Goal: Task Accomplishment & Management: Complete application form

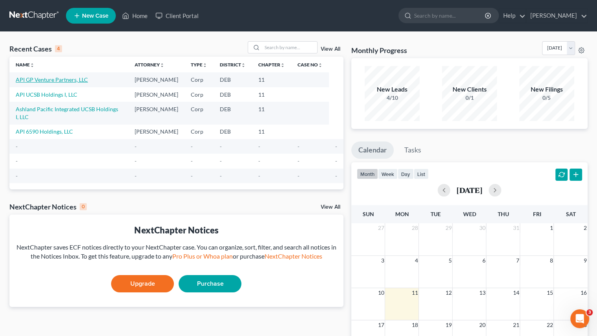
click at [59, 78] on link "API GP Venture Partners, LLC" at bounding box center [52, 79] width 72 height 7
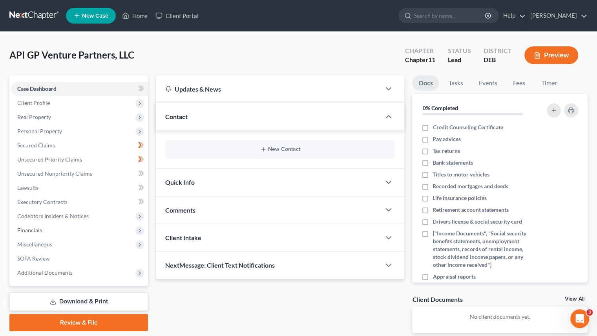
click at [139, 101] on icon at bounding box center [140, 103] width 6 height 6
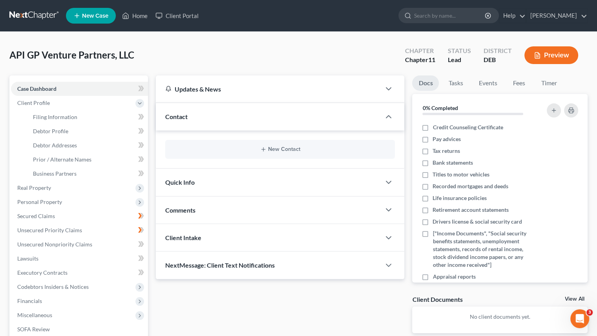
click at [139, 101] on icon at bounding box center [140, 103] width 6 height 6
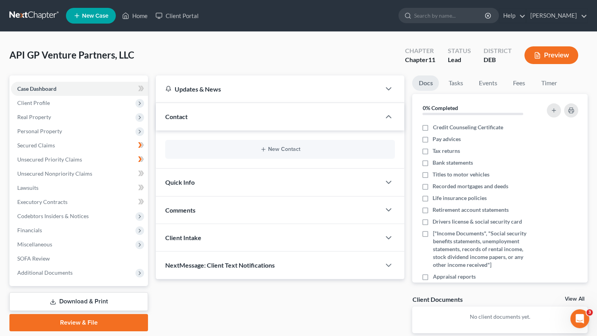
click at [139, 101] on icon at bounding box center [140, 103] width 6 height 6
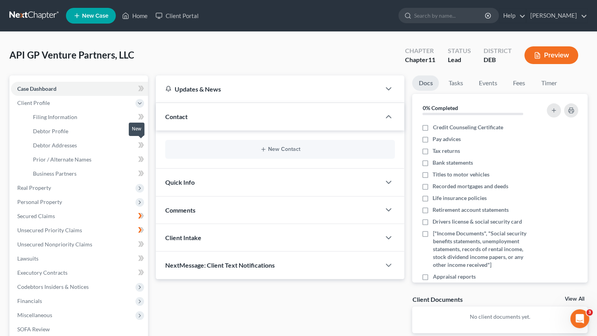
click at [140, 140] on icon at bounding box center [141, 145] width 6 height 10
click at [140, 144] on icon at bounding box center [140, 144] width 4 height 5
click at [39, 215] on span "Secured Claims" at bounding box center [36, 215] width 38 height 7
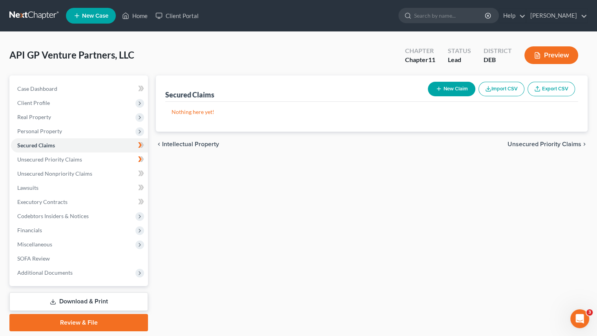
click at [545, 60] on button "Preview" at bounding box center [552, 55] width 54 height 18
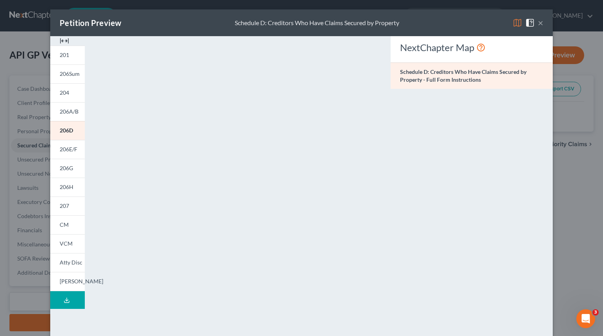
click at [72, 58] on link "201" at bounding box center [67, 55] width 35 height 19
click at [71, 75] on span "206Sum" at bounding box center [70, 73] width 20 height 7
click at [65, 93] on span "204" at bounding box center [64, 92] width 9 height 7
click at [62, 147] on span "206E/F" at bounding box center [69, 149] width 18 height 7
click at [61, 130] on span "206D" at bounding box center [67, 130] width 14 height 7
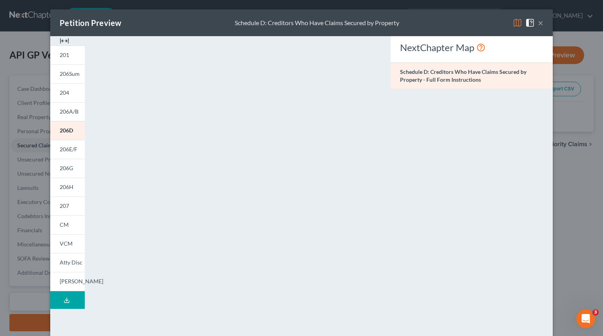
click at [539, 24] on button "×" at bounding box center [540, 22] width 5 height 9
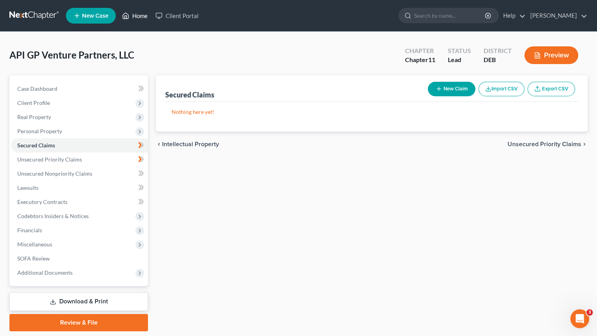
drag, startPoint x: 143, startPoint y: 11, endPoint x: 157, endPoint y: 53, distance: 43.7
click at [143, 11] on link "Home" at bounding box center [134, 16] width 33 height 14
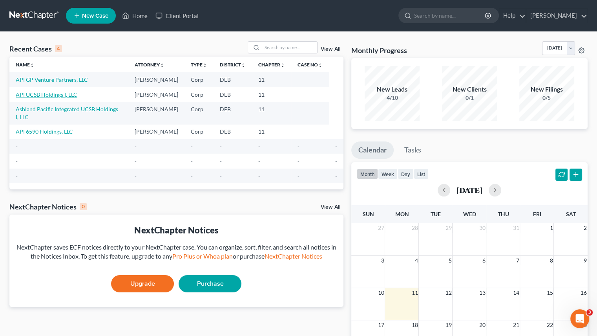
click at [48, 92] on link "API UCSB Holdings I, LLC" at bounding box center [47, 94] width 62 height 7
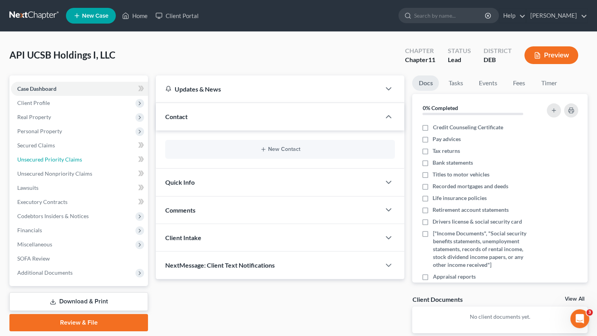
click at [35, 156] on span "Unsecured Priority Claims" at bounding box center [49, 159] width 65 height 7
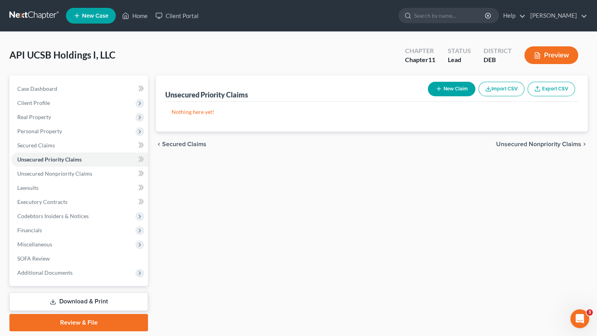
click at [535, 57] on icon "button" at bounding box center [537, 56] width 5 height 6
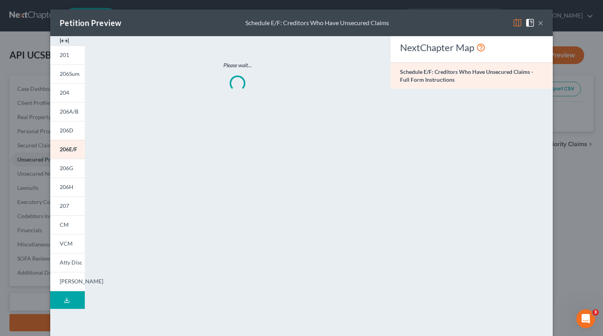
click at [62, 95] on span "204" at bounding box center [64, 92] width 9 height 7
click at [540, 24] on button "×" at bounding box center [540, 22] width 5 height 9
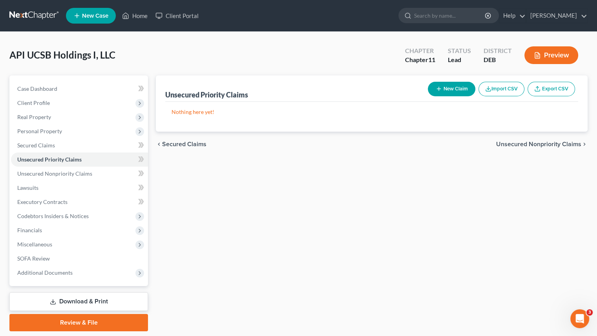
click at [305, 201] on div "Unsecured Priority Claims New Claim Import CSV Export CSV Nothing here yet! Pre…" at bounding box center [372, 203] width 440 height 256
click at [247, 190] on div "Unsecured Priority Claims New Claim Import CSV Export CSV Nothing here yet! Pre…" at bounding box center [372, 203] width 440 height 256
drag, startPoint x: 138, startPoint y: 18, endPoint x: 141, endPoint y: 28, distance: 9.8
click at [138, 18] on link "Home" at bounding box center [134, 16] width 33 height 14
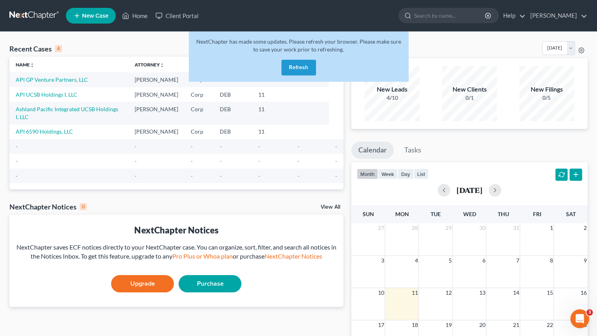
drag, startPoint x: 301, startPoint y: 68, endPoint x: 229, endPoint y: 68, distance: 71.8
click at [302, 68] on button "Refresh" at bounding box center [298, 68] width 35 height 16
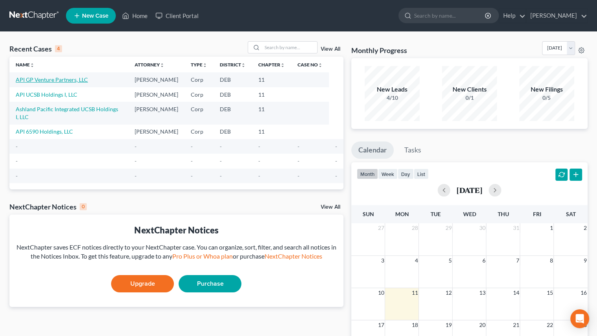
click at [63, 77] on link "API GP Venture Partners, LLC" at bounding box center [52, 79] width 72 height 7
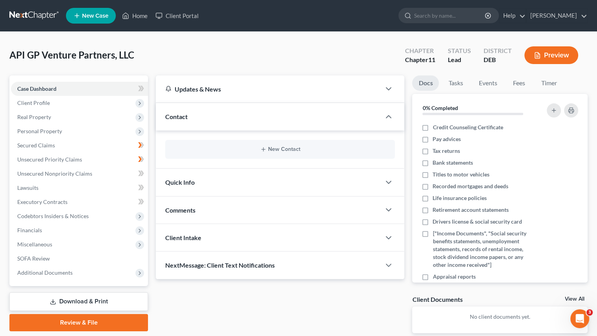
click at [140, 118] on icon at bounding box center [140, 117] width 6 height 6
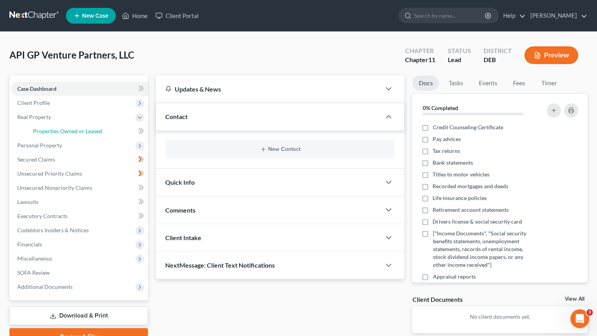
click at [80, 132] on span "Properties Owned or Leased" at bounding box center [67, 131] width 69 height 7
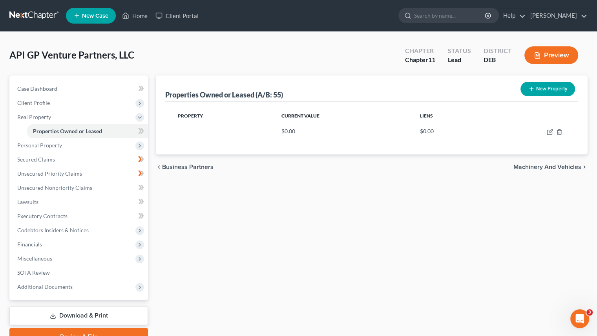
click at [252, 208] on div "Properties Owned or Leased (A/B: 55) New Property Property Current Value Liens …" at bounding box center [372, 210] width 440 height 270
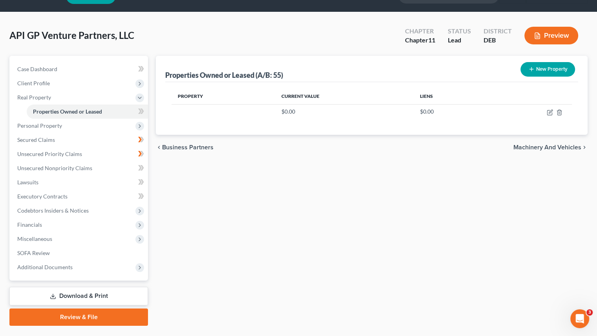
scroll to position [38, 0]
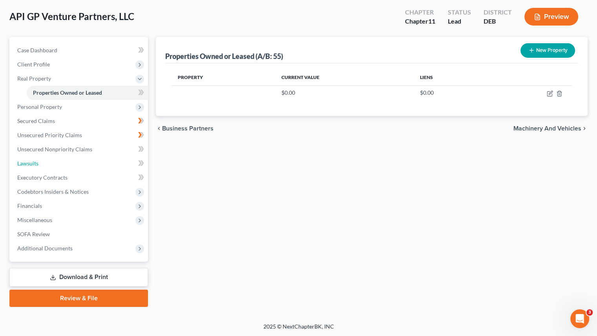
click at [60, 162] on link "Lawsuits" at bounding box center [79, 163] width 137 height 14
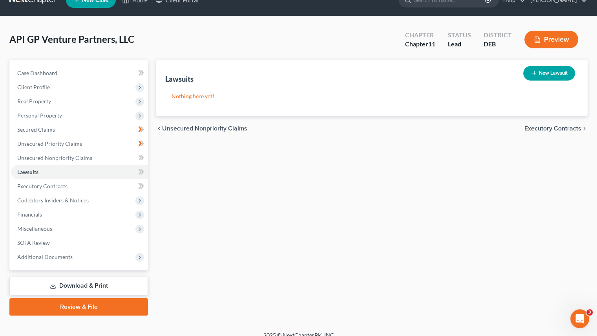
scroll to position [24, 0]
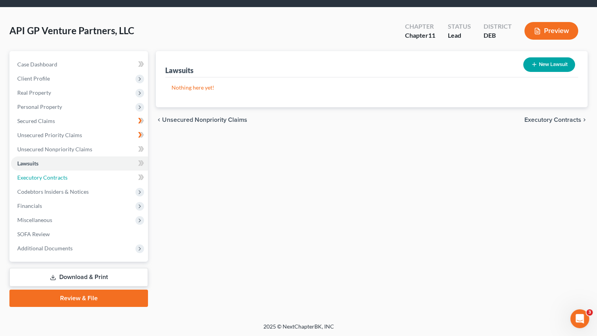
click at [53, 179] on span "Executory Contracts" at bounding box center [42, 177] width 50 height 7
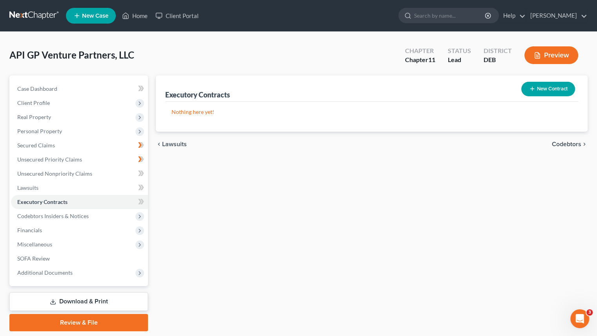
scroll to position [24, 0]
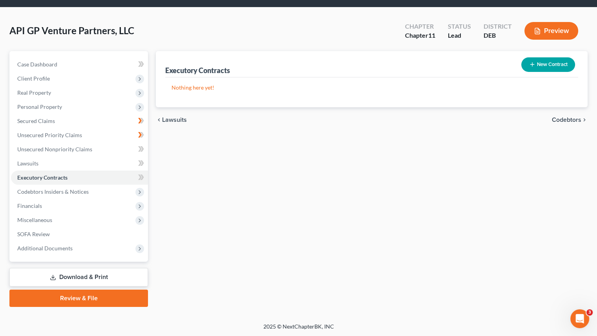
click at [77, 195] on span "Codebtors Insiders & Notices" at bounding box center [79, 192] width 137 height 14
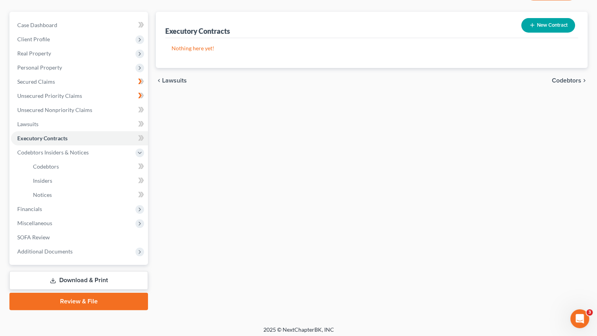
click at [40, 208] on span "Financials" at bounding box center [29, 208] width 25 height 7
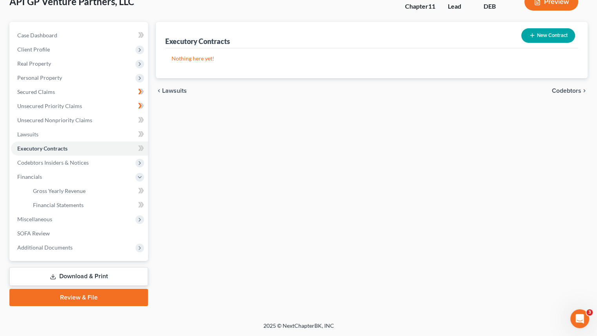
scroll to position [53, 0]
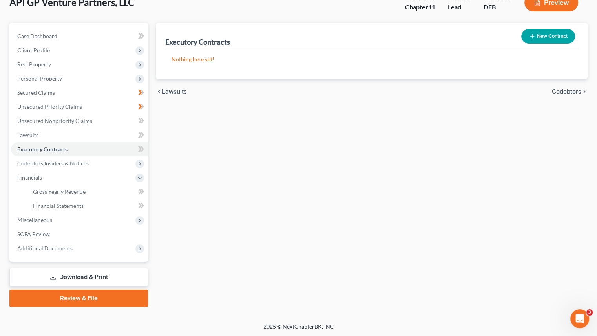
click at [45, 221] on span "Miscellaneous" at bounding box center [34, 219] width 35 height 7
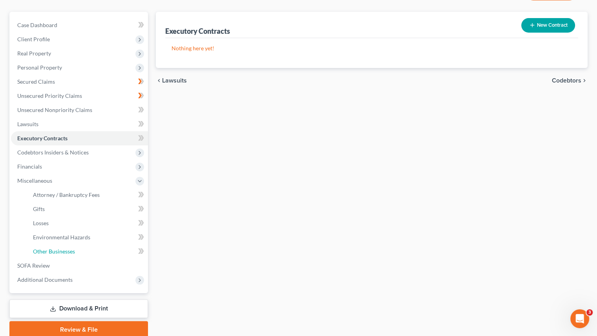
click at [42, 248] on span "Other Businesses" at bounding box center [54, 251] width 42 height 7
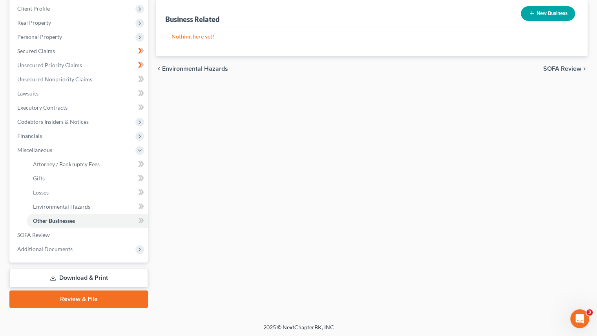
scroll to position [95, 0]
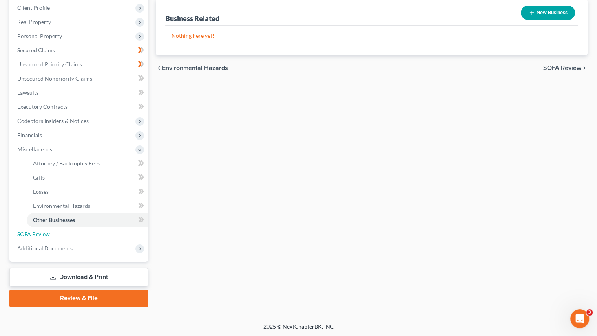
click at [49, 236] on span "SOFA Review" at bounding box center [33, 233] width 33 height 7
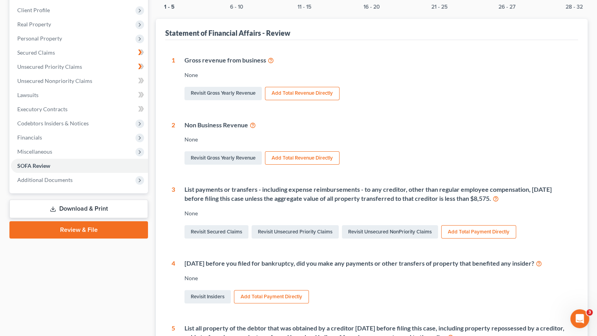
scroll to position [118, 0]
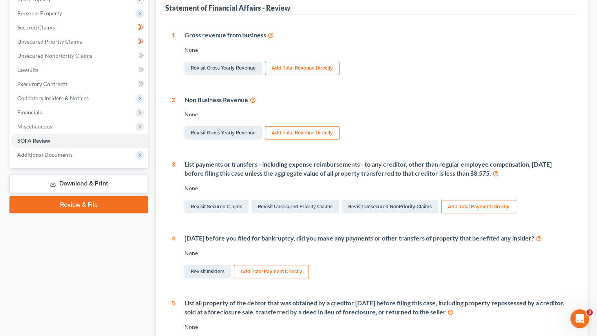
click at [46, 155] on span "Additional Documents" at bounding box center [44, 154] width 55 height 7
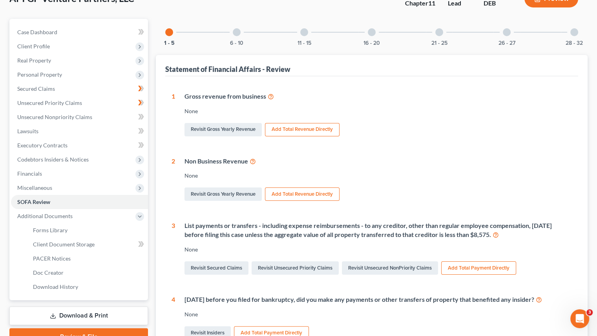
scroll to position [39, 0]
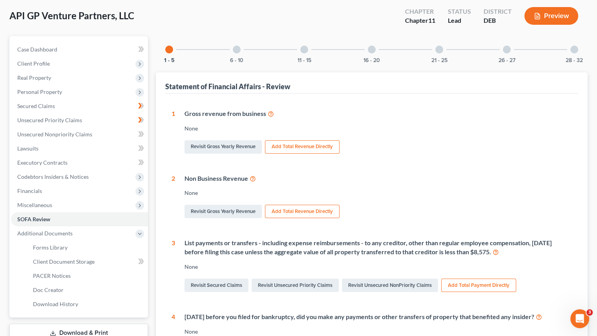
click at [31, 203] on span "Miscellaneous" at bounding box center [34, 204] width 35 height 7
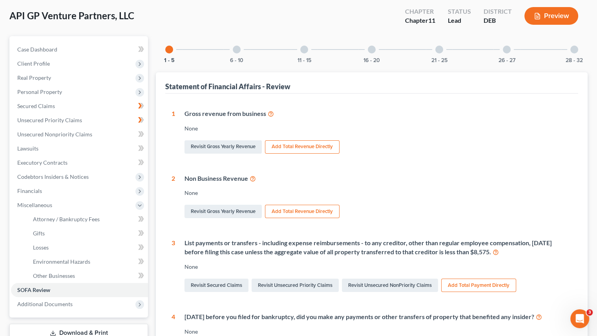
click at [32, 63] on span "Client Profile" at bounding box center [33, 63] width 33 height 7
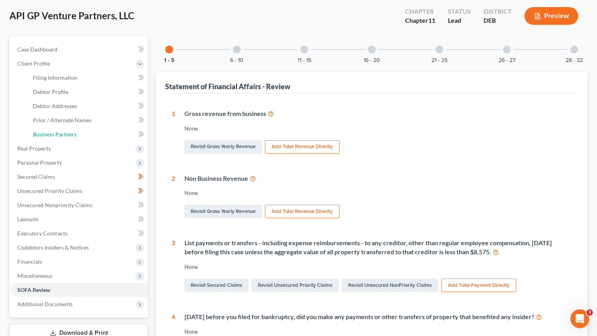
click at [44, 138] on link "Business Partners" at bounding box center [87, 134] width 121 height 14
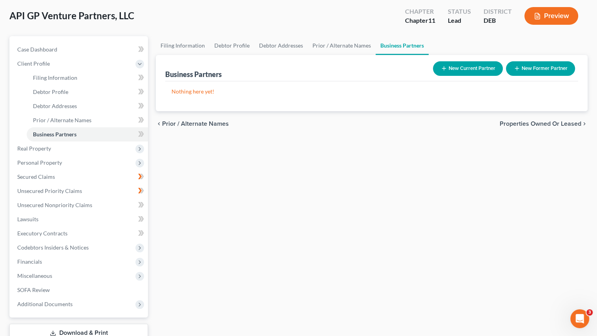
scroll to position [79, 0]
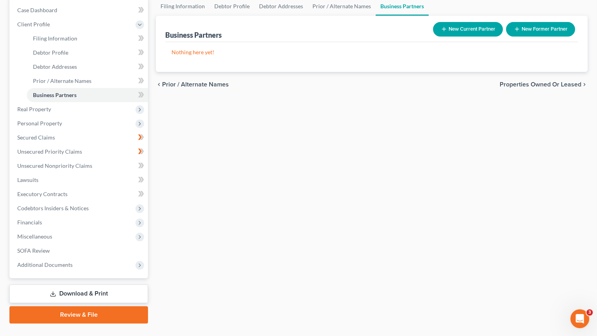
click at [295, 103] on div "Filing Information Debtor Profile Debtor Addresses Prior / Alternate Names Busi…" at bounding box center [372, 160] width 440 height 326
click at [443, 31] on icon "button" at bounding box center [444, 29] width 6 height 6
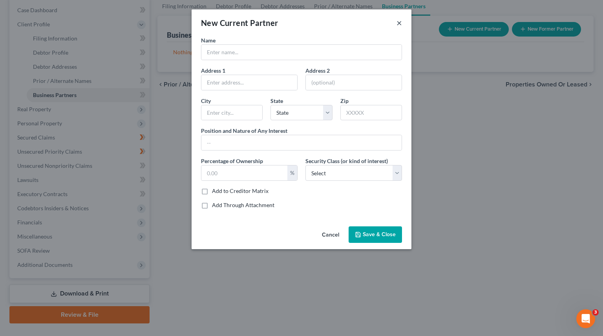
drag, startPoint x: 399, startPoint y: 23, endPoint x: 391, endPoint y: 30, distance: 10.6
click at [399, 23] on button "×" at bounding box center [399, 22] width 5 height 9
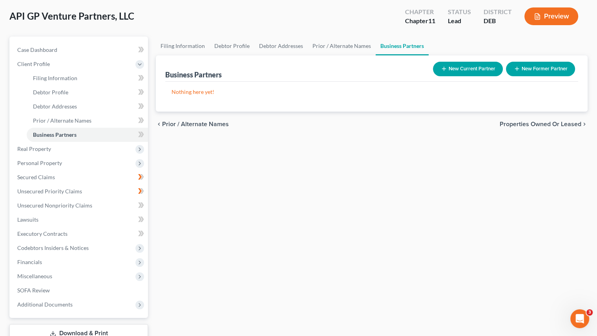
scroll to position [16, 0]
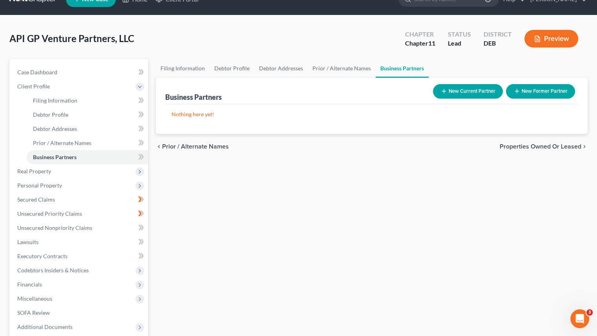
click at [141, 86] on icon at bounding box center [140, 87] width 6 height 6
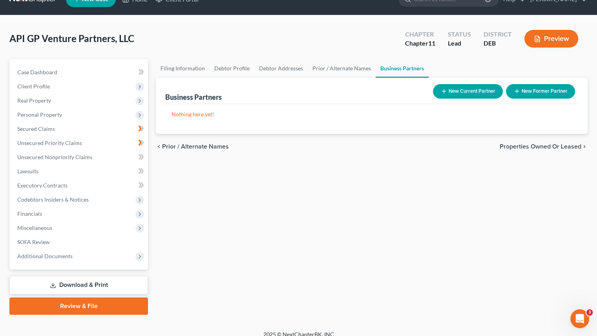
scroll to position [24, 0]
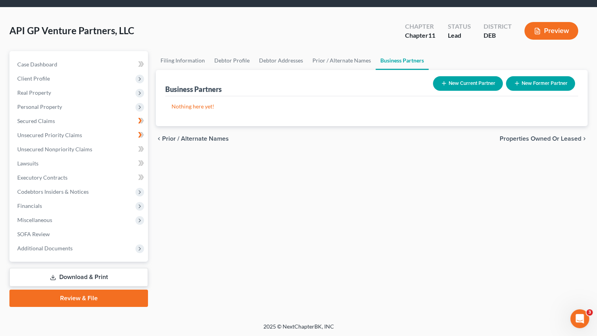
click at [44, 247] on span "Additional Documents" at bounding box center [44, 248] width 55 height 7
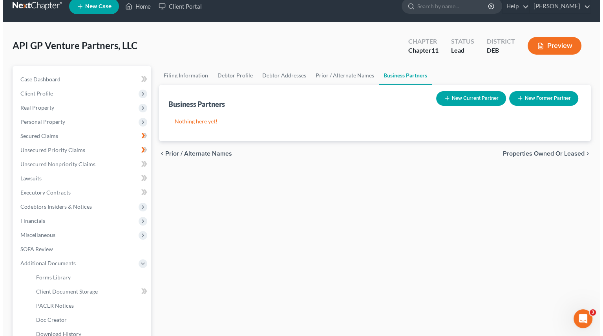
scroll to position [0, 0]
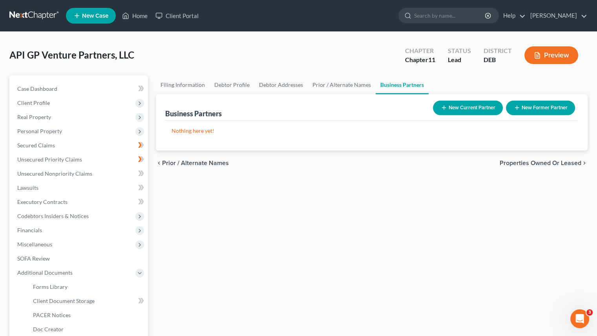
click at [550, 55] on button "Preview" at bounding box center [552, 55] width 54 height 18
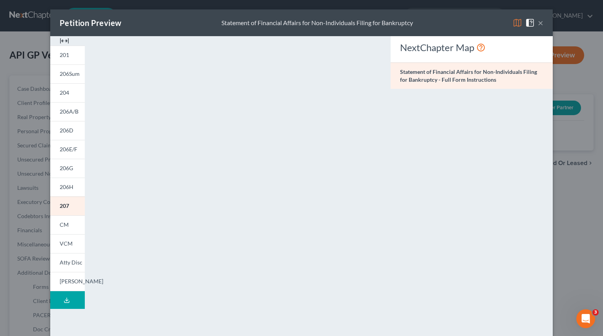
click at [59, 163] on link "206G" at bounding box center [67, 168] width 35 height 19
click at [538, 22] on button "×" at bounding box center [540, 22] width 5 height 9
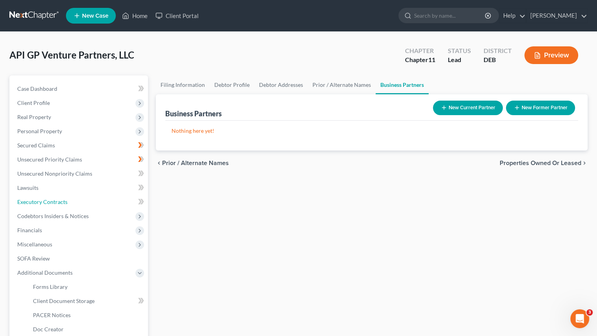
drag, startPoint x: 49, startPoint y: 202, endPoint x: 93, endPoint y: 199, distance: 43.3
click at [49, 202] on span "Executory Contracts" at bounding box center [42, 201] width 50 height 7
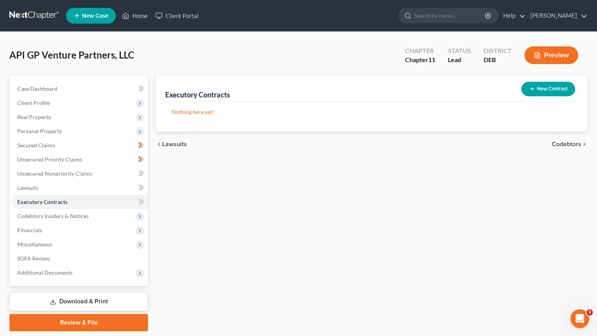
scroll to position [24, 0]
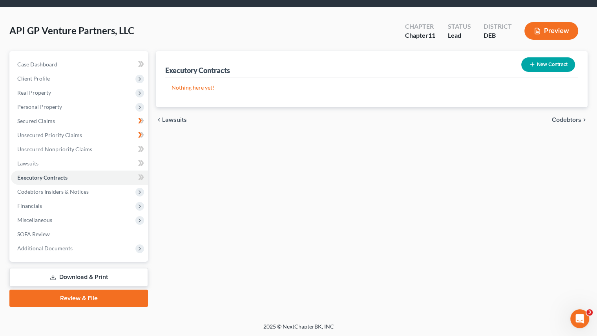
click at [221, 170] on div "Executory Contracts New Contract Nothing here yet! chevron_left Lawsuits Codebt…" at bounding box center [372, 179] width 440 height 256
